Goal: Find contact information: Find contact information

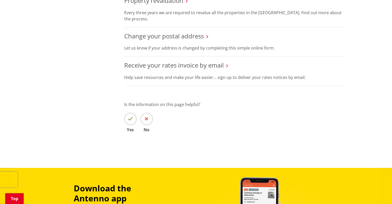
scroll to position [375, 0]
click at [140, 122] on label "No" at bounding box center [146, 122] width 12 height 19
click at [0, 0] on input "No" at bounding box center [0, 0] width 0 height 0
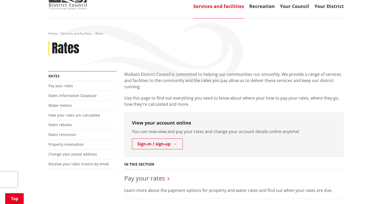
scroll to position [0, 0]
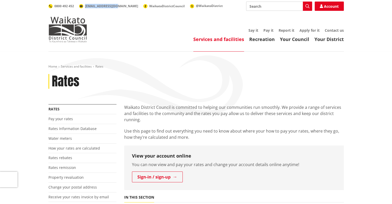
drag, startPoint x: 115, startPoint y: 9, endPoint x: 84, endPoint y: 8, distance: 30.9
click at [84, 8] on div "Search Search Account 0800 492 452 info@waidc.govt.nz WaikatoDistrictCouncil @W…" at bounding box center [195, 6] width 295 height 9
copy span "[EMAIL_ADDRESS][DOMAIN_NAME]"
click at [334, 30] on link "Contact us" at bounding box center [333, 30] width 19 height 5
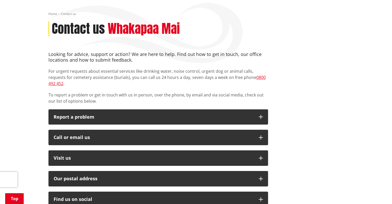
scroll to position [83, 0]
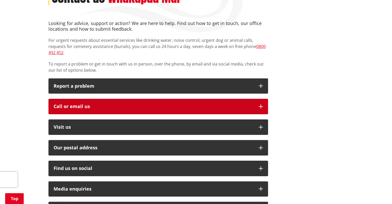
click at [259, 104] on icon "button" at bounding box center [261, 106] width 4 height 4
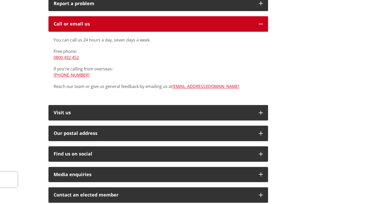
scroll to position [0, 0]
